Goal: Check status: Check status

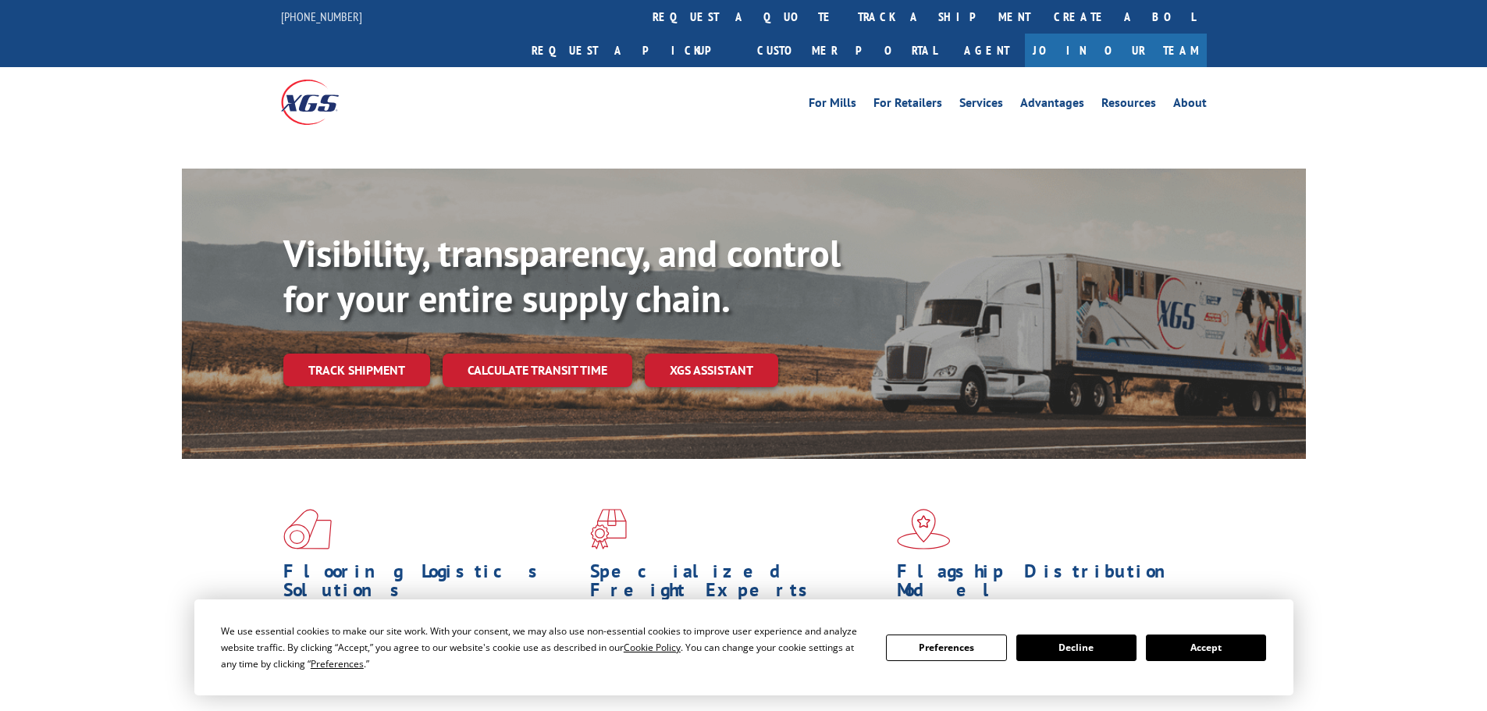
click at [1179, 639] on button "Accept" at bounding box center [1206, 648] width 120 height 27
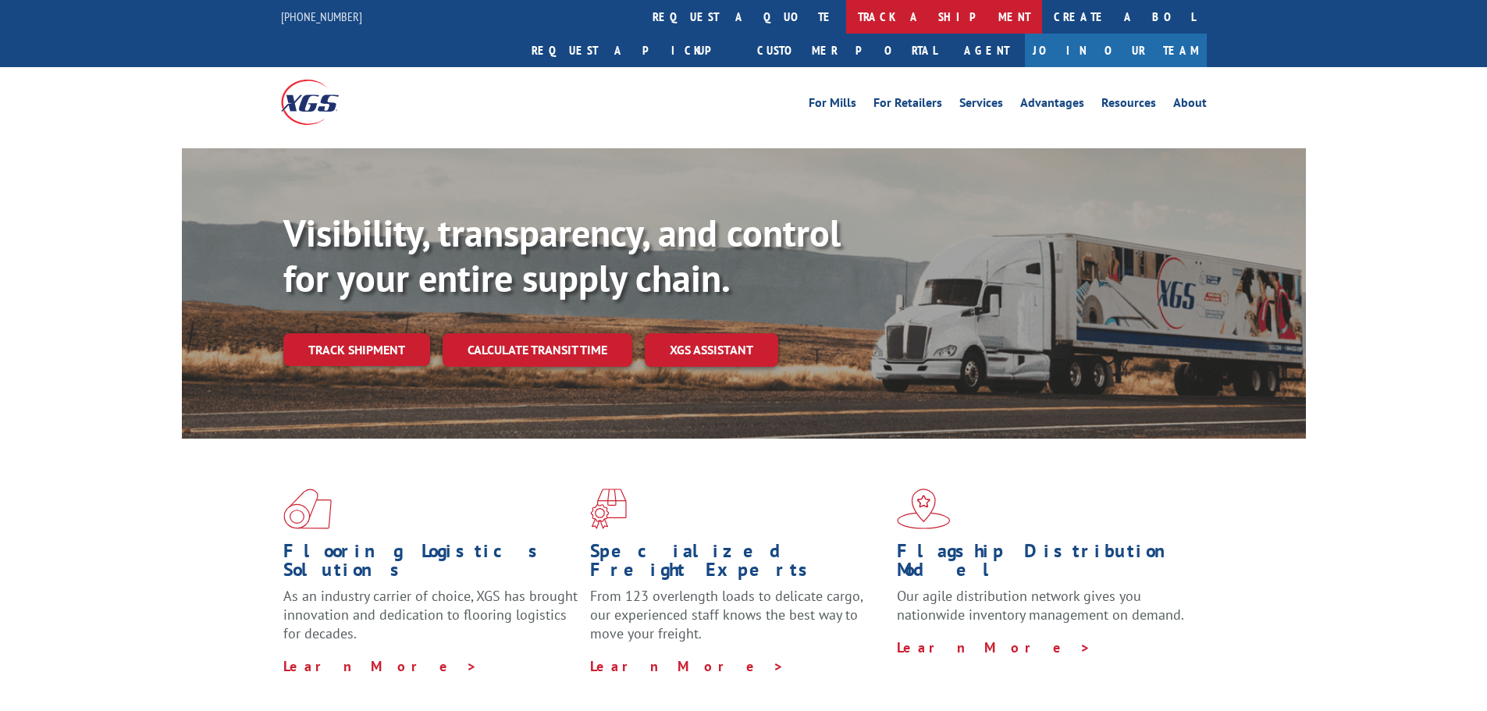
click at [846, 23] on link "track a shipment" at bounding box center [944, 17] width 196 height 34
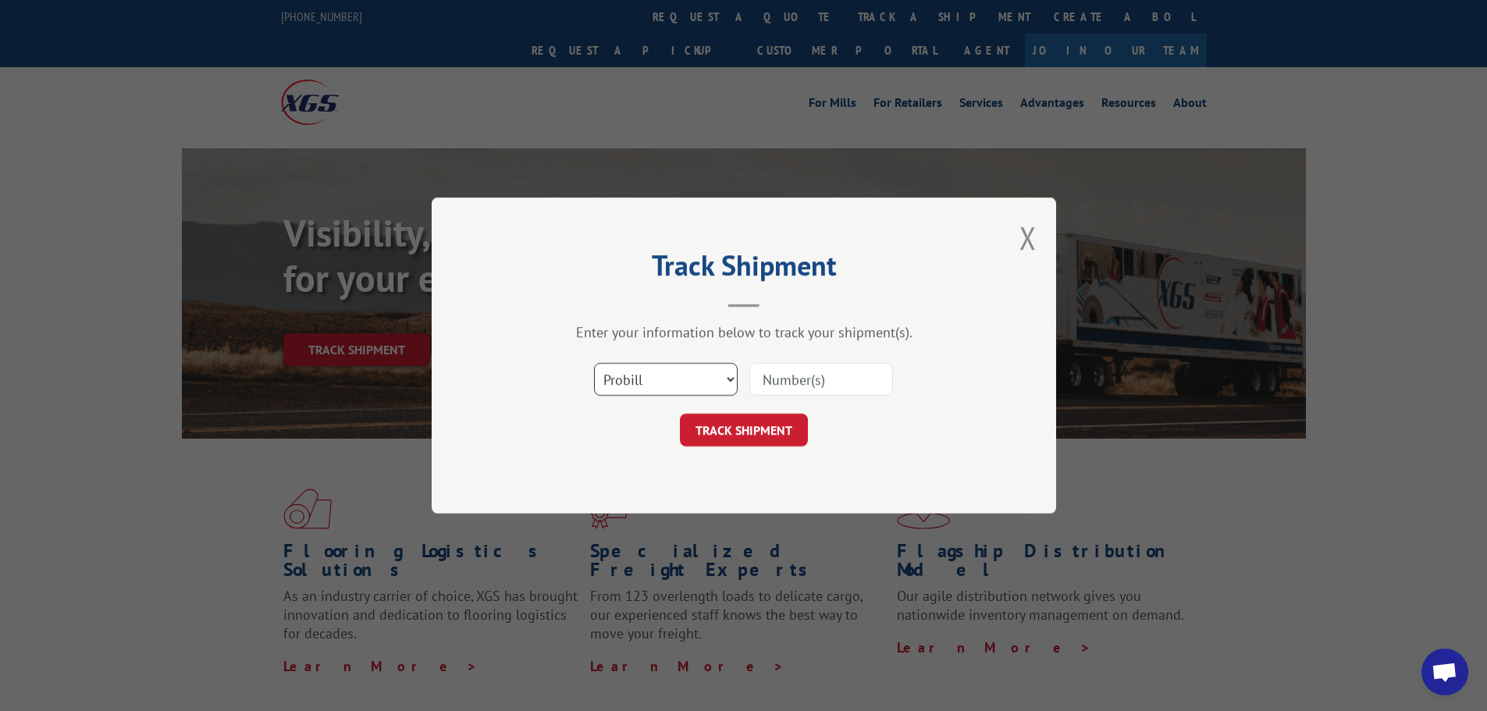
click at [698, 370] on select "Select category... Probill BOL PO" at bounding box center [666, 379] width 144 height 33
select select "po"
click at [594, 363] on select "Select category... Probill BOL PO" at bounding box center [666, 379] width 144 height 33
drag, startPoint x: 736, startPoint y: 450, endPoint x: 867, endPoint y: 416, distance: 135.4
drag, startPoint x: 867, startPoint y: 416, endPoint x: 832, endPoint y: 371, distance: 57.3
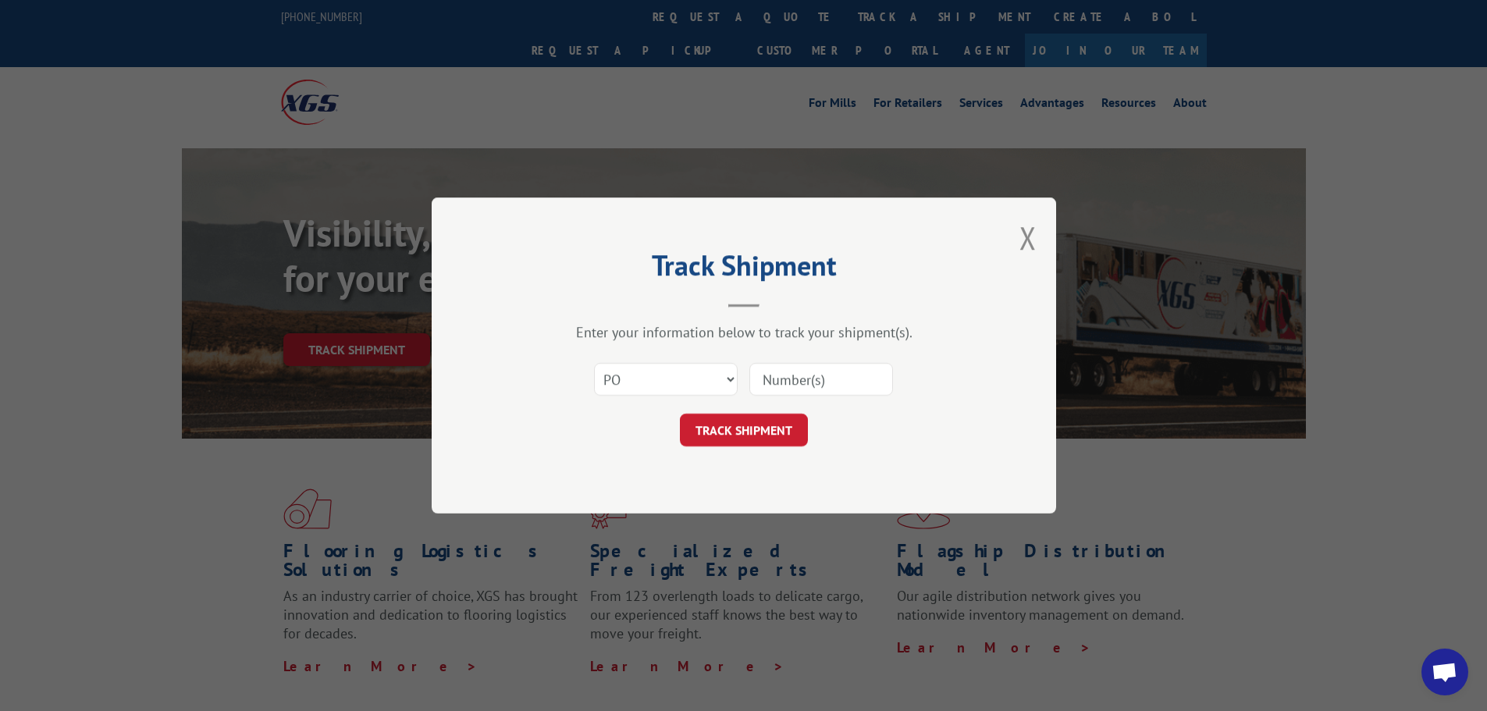
click at [832, 371] on input at bounding box center [821, 379] width 144 height 33
paste input "61508882"
type input "61508882"
click at [724, 427] on button "TRACK SHIPMENT" at bounding box center [744, 430] width 128 height 33
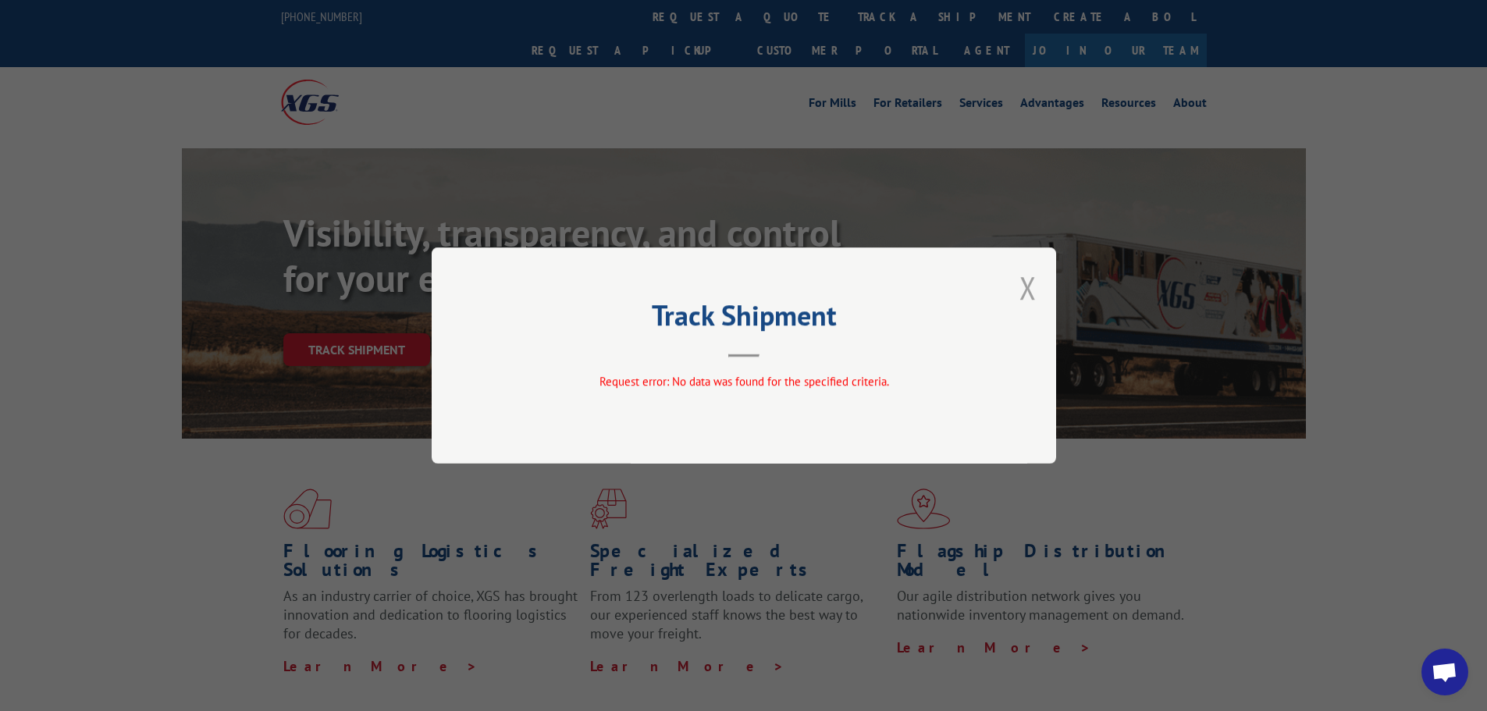
click at [1026, 295] on button "Close modal" at bounding box center [1027, 287] width 17 height 41
